Goal: Check status: Check status

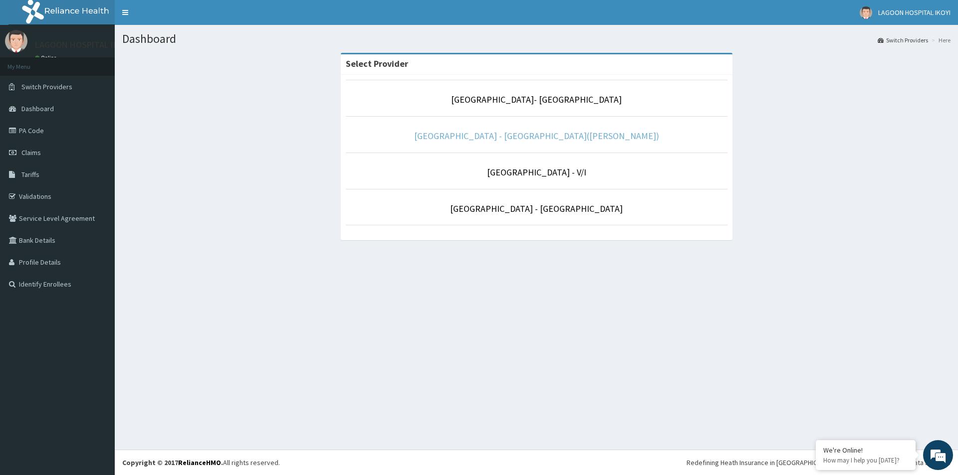
click at [518, 138] on link "[GEOGRAPHIC_DATA] - [GEOGRAPHIC_DATA]([PERSON_NAME])" at bounding box center [536, 135] width 245 height 11
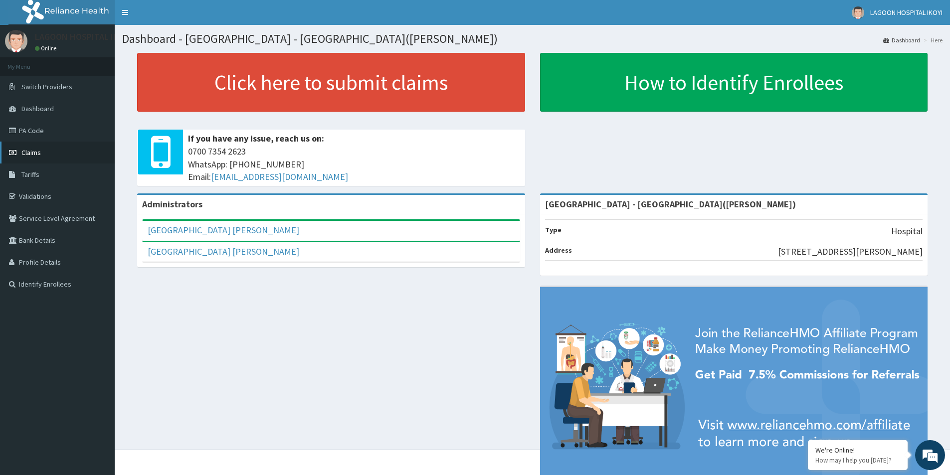
click at [32, 155] on span "Claims" at bounding box center [30, 152] width 19 height 9
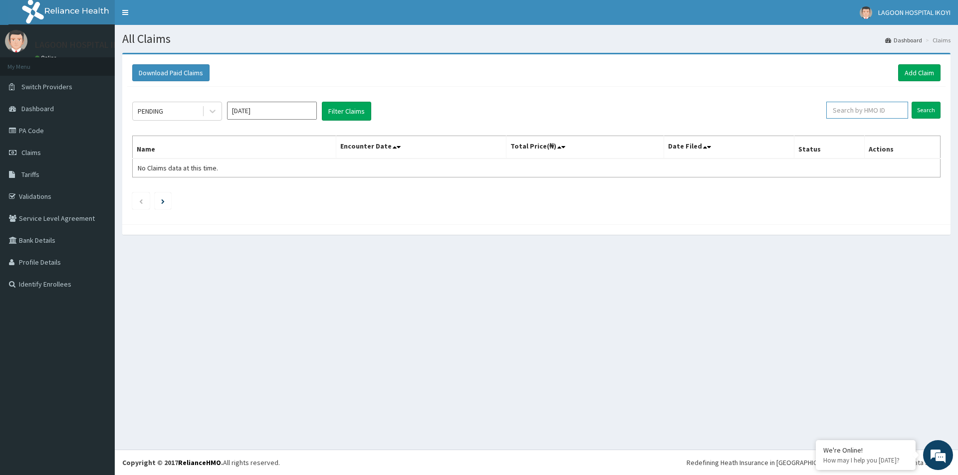
click at [870, 115] on input "text" at bounding box center [867, 110] width 82 height 17
paste input "SOF/10011/A"
type input "SOF/10011/A"
click at [927, 113] on input "Search" at bounding box center [925, 110] width 29 height 17
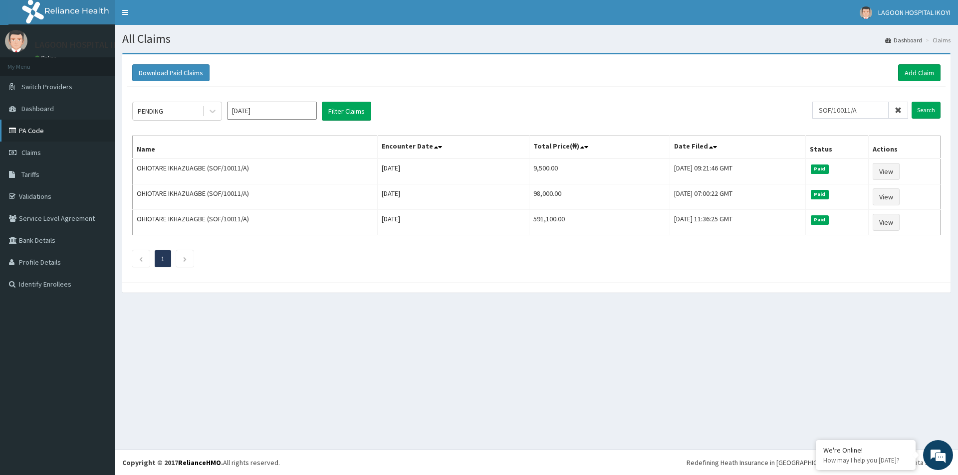
click at [54, 133] on link "PA Code" at bounding box center [57, 131] width 115 height 22
